Goal: Task Accomplishment & Management: Manage account settings

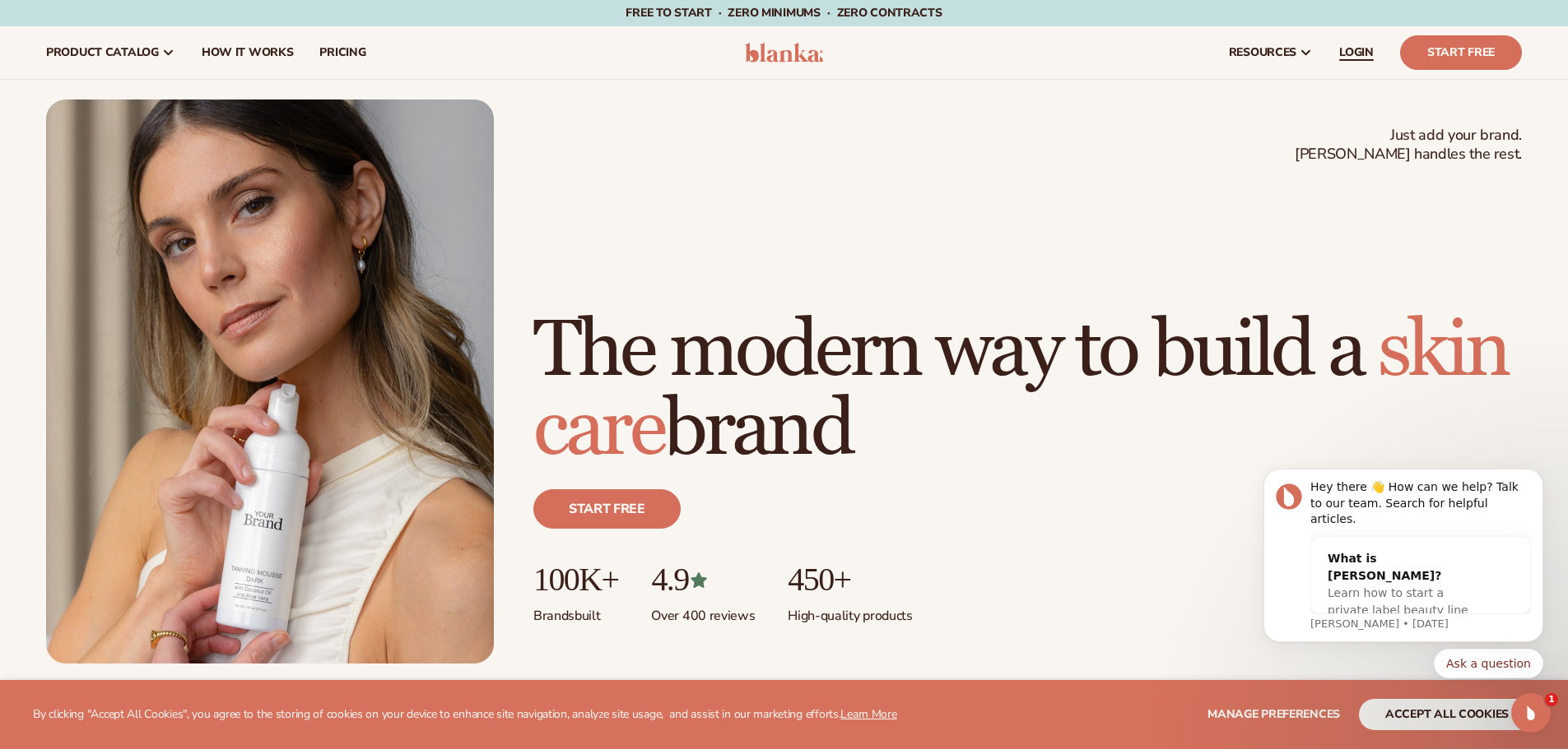
click at [1354, 50] on span "LOGIN" at bounding box center [1355, 52] width 34 height 13
